Goal: Find specific page/section: Find specific page/section

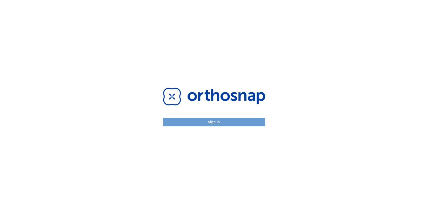
click at [211, 123] on button "Sign in" at bounding box center [214, 122] width 102 height 9
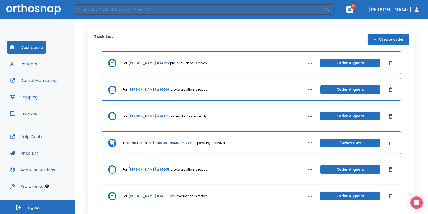
click at [195, 42] on div "Task List Create order" at bounding box center [251, 40] width 315 height 12
click at [103, 12] on input "search" at bounding box center [199, 9] width 251 height 10
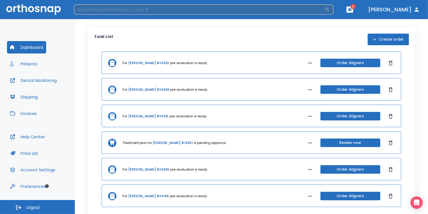
click at [101, 8] on input "search" at bounding box center [199, 9] width 251 height 10
click at [330, 8] on icon "button" at bounding box center [327, 9] width 5 height 5
click at [329, 8] on icon "button" at bounding box center [328, 10] width 4 height 4
click at [330, 8] on icon "button" at bounding box center [327, 9] width 5 height 5
click at [330, 7] on icon "button" at bounding box center [327, 9] width 5 height 5
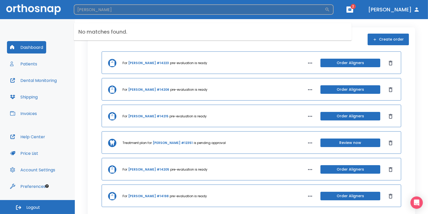
drag, startPoint x: 113, startPoint y: 10, endPoint x: 86, endPoint y: 10, distance: 26.3
click at [86, 10] on input "[PERSON_NAME]" at bounding box center [199, 9] width 251 height 10
type input "[PERSON_NAME]"
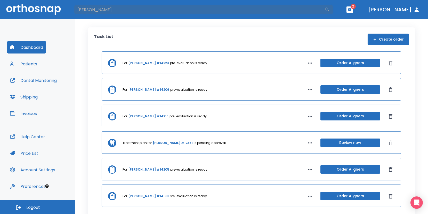
drag, startPoint x: 92, startPoint y: 11, endPoint x: 50, endPoint y: 11, distance: 42.1
click at [50, 11] on header "[PERSON_NAME] ​ 2 [PERSON_NAME]" at bounding box center [214, 9] width 428 height 19
click at [28, 62] on button "Patients" at bounding box center [23, 64] width 33 height 12
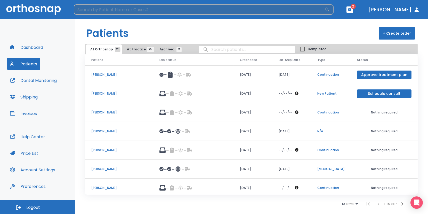
click at [101, 12] on input "search" at bounding box center [199, 9] width 251 height 10
type input "j"
